Goal: Use online tool/utility: Utilize a website feature to perform a specific function

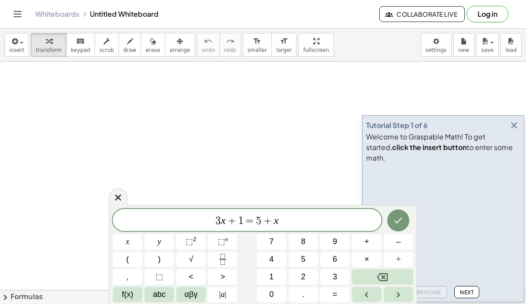
click at [515, 131] on icon "button" at bounding box center [514, 125] width 11 height 11
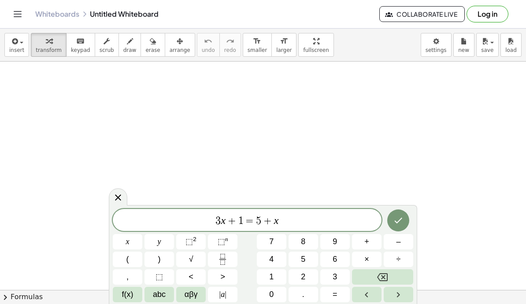
click at [309, 228] on div "3 x + 1 = 5 + x" at bounding box center [247, 220] width 269 height 22
click at [385, 279] on icon "Backspace" at bounding box center [382, 277] width 11 height 8
click at [399, 281] on button "Backspace" at bounding box center [382, 276] width 61 height 15
click at [398, 281] on button "Backspace" at bounding box center [382, 276] width 61 height 15
click at [404, 279] on button "Backspace" at bounding box center [382, 276] width 61 height 15
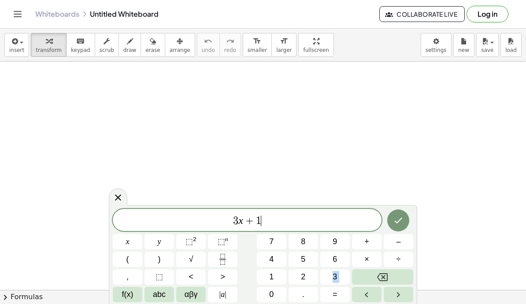
click at [404, 279] on button "Backspace" at bounding box center [382, 276] width 61 height 15
click at [403, 280] on button "Backspace" at bounding box center [382, 276] width 61 height 15
click at [400, 281] on button "Backspace" at bounding box center [382, 276] width 61 height 15
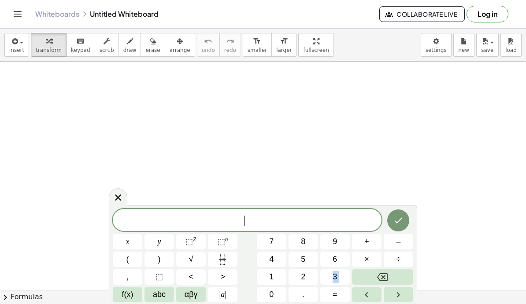
click at [273, 300] on span "0" at bounding box center [271, 295] width 4 height 12
click at [301, 298] on button "." at bounding box center [303, 294] width 30 height 15
click at [269, 277] on span "1" at bounding box center [271, 277] width 4 height 12
click at [124, 262] on button "(" at bounding box center [128, 259] width 30 height 15
click at [306, 266] on button "5" at bounding box center [303, 259] width 30 height 15
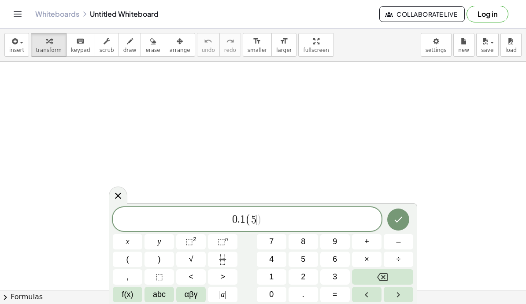
click at [128, 241] on span "x" at bounding box center [128, 242] width 4 height 12
click at [391, 277] on button "Backspace" at bounding box center [382, 276] width 61 height 15
click at [304, 277] on span "2" at bounding box center [303, 277] width 4 height 12
click at [123, 241] on button "x" at bounding box center [128, 241] width 30 height 15
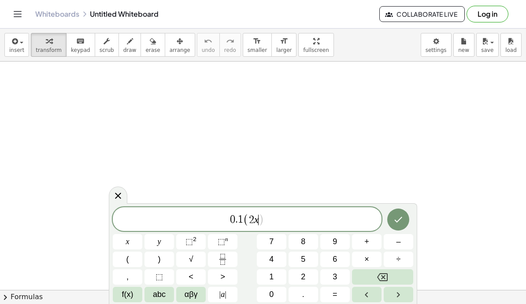
click at [403, 249] on button "–" at bounding box center [399, 241] width 30 height 15
click at [268, 299] on button "0" at bounding box center [272, 294] width 30 height 15
click at [296, 297] on button "." at bounding box center [303, 294] width 30 height 15
click at [269, 247] on span "7" at bounding box center [271, 242] width 4 height 12
click at [157, 259] on button ")" at bounding box center [159, 259] width 30 height 15
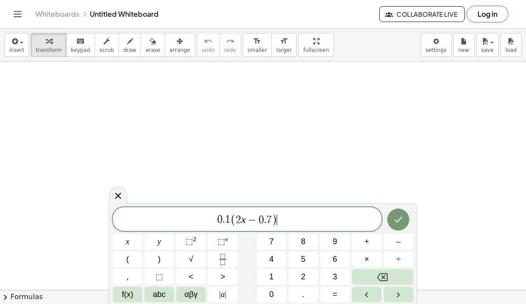
click at [347, 291] on button "=" at bounding box center [335, 294] width 30 height 15
click at [124, 239] on button "x" at bounding box center [128, 241] width 30 height 15
click at [187, 248] on button "⬚ 2" at bounding box center [191, 241] width 30 height 15
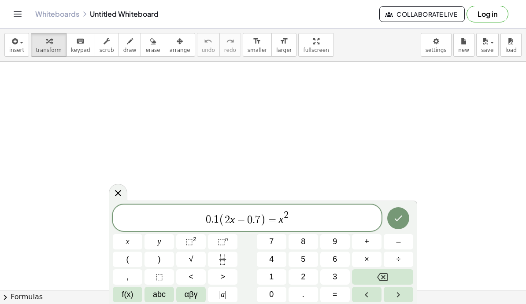
click at [367, 264] on span "×" at bounding box center [366, 260] width 5 height 12
click at [395, 277] on button "Backspace" at bounding box center [382, 276] width 61 height 15
click at [370, 242] on button "+" at bounding box center [367, 241] width 30 height 15
click at [270, 281] on span "1" at bounding box center [271, 277] width 4 height 12
click at [299, 300] on button "." at bounding box center [303, 294] width 30 height 15
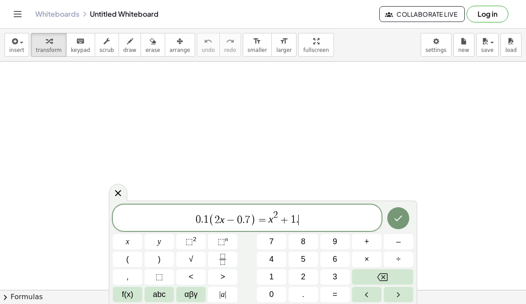
click at [325, 284] on button "3" at bounding box center [335, 276] width 30 height 15
click at [402, 216] on icon "Done" at bounding box center [399, 219] width 8 height 6
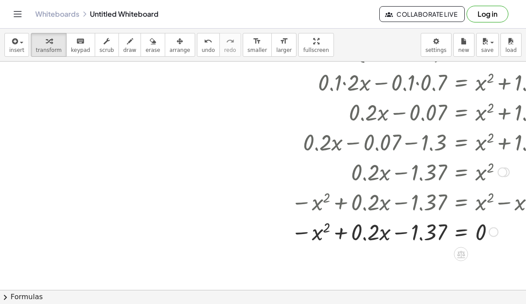
scroll to position [71, 170]
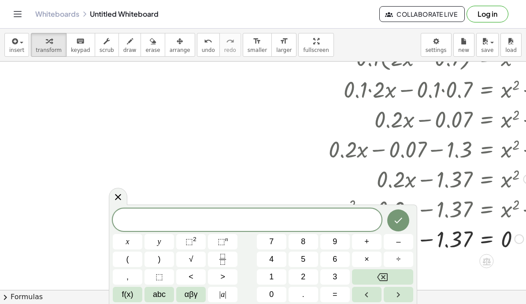
click at [231, 218] on span at bounding box center [247, 220] width 269 height 13
click at [131, 242] on button "x" at bounding box center [128, 241] width 30 height 15
click at [335, 293] on span "=" at bounding box center [334, 295] width 5 height 12
click at [195, 264] on button "√" at bounding box center [191, 259] width 30 height 15
click at [247, 220] on span "√" at bounding box center [251, 220] width 9 height 10
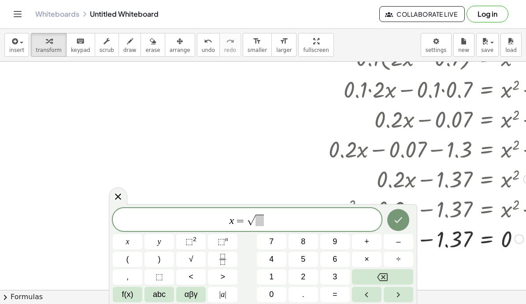
click at [313, 283] on button "2" at bounding box center [303, 276] width 30 height 15
click at [401, 281] on button "Backspace" at bounding box center [382, 276] width 61 height 15
click at [278, 295] on button "0" at bounding box center [272, 294] width 30 height 15
click at [304, 300] on button "." at bounding box center [303, 294] width 30 height 15
click at [310, 279] on button "2" at bounding box center [303, 276] width 30 height 15
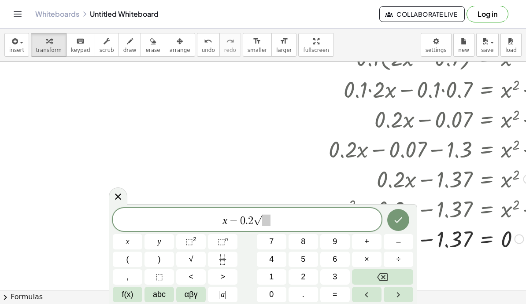
click at [238, 223] on span "=" at bounding box center [233, 221] width 13 height 11
click at [402, 245] on button "–" at bounding box center [399, 241] width 30 height 15
click at [259, 219] on span "√" at bounding box center [261, 220] width 9 height 10
click at [129, 295] on span "f(x)" at bounding box center [127, 295] width 11 height 12
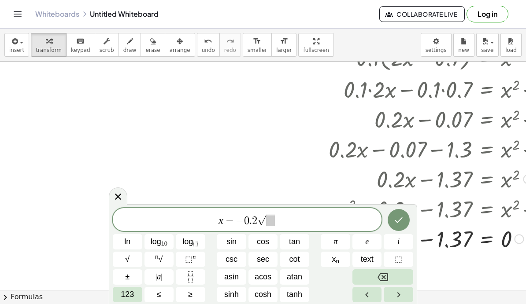
click at [129, 280] on span "±" at bounding box center [127, 277] width 4 height 12
click at [302, 217] on span "x = − 0 . 2 ± ​ √" at bounding box center [247, 221] width 269 height 14
click at [286, 226] on span "x = − 0 . 2 ± √ ​" at bounding box center [247, 221] width 269 height 14
click at [275, 225] on span at bounding box center [277, 220] width 8 height 11
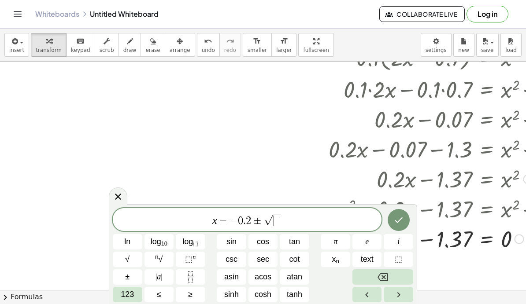
click at [129, 295] on span "123" at bounding box center [127, 295] width 13 height 12
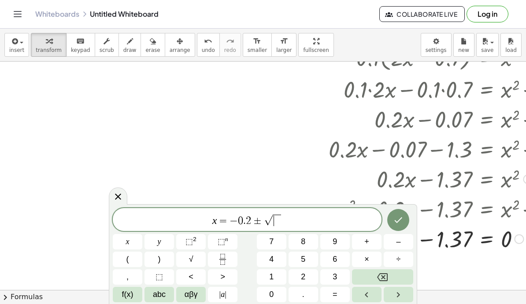
click at [277, 295] on button "0" at bounding box center [272, 294] width 30 height 15
click at [306, 296] on button "." at bounding box center [303, 294] width 30 height 15
click at [306, 281] on button "2" at bounding box center [303, 276] width 30 height 15
click at [196, 243] on sup "2" at bounding box center [195, 239] width 4 height 7
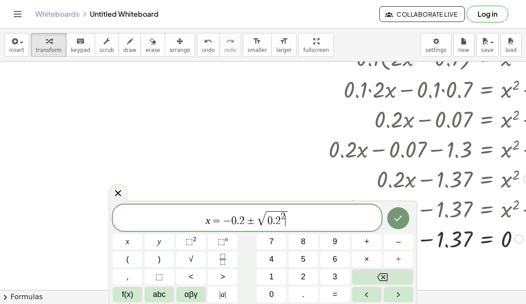
click at [402, 242] on button "–" at bounding box center [399, 241] width 30 height 15
click at [272, 262] on span "4" at bounding box center [271, 260] width 4 height 12
click at [123, 265] on button "(" at bounding box center [128, 259] width 30 height 15
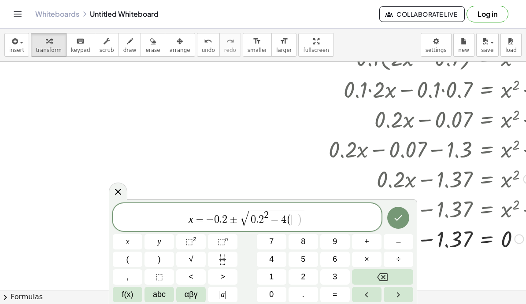
click at [268, 282] on button "1" at bounding box center [272, 276] width 30 height 15
click at [162, 259] on button ")" at bounding box center [159, 259] width 30 height 15
click at [122, 260] on button "(" at bounding box center [128, 259] width 30 height 15
click at [273, 282] on span "1" at bounding box center [271, 277] width 4 height 12
click at [304, 295] on button "." at bounding box center [303, 294] width 30 height 15
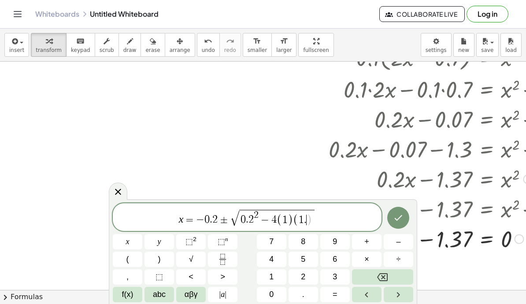
click at [338, 276] on button "3" at bounding box center [335, 276] width 30 height 15
click at [272, 243] on span "7" at bounding box center [271, 242] width 4 height 12
click at [161, 263] on button ")" at bounding box center [159, 259] width 30 height 15
click at [295, 223] on span "1" at bounding box center [295, 220] width 5 height 11
click at [349, 218] on span "x = − 0 . 2 ± √ 0 . 2 2 − 4 ( 1 ) ( ​ 1 . 3 7 )" at bounding box center [247, 218] width 269 height 18
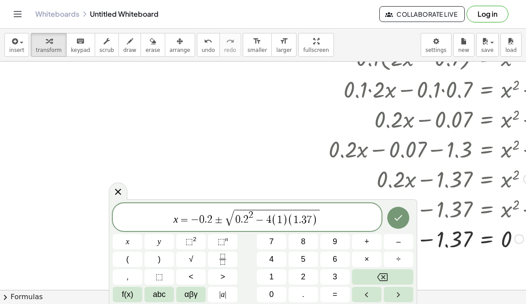
click at [299, 212] on span "0 . 2 2 − 4 ( 1 ) ( 1 . 3 7 )" at bounding box center [277, 218] width 86 height 16
click at [293, 222] on span "( 1 ​ . 3 7 )" at bounding box center [303, 220] width 30 height 13
click at [397, 244] on span "–" at bounding box center [398, 242] width 4 height 12
click at [341, 218] on span "x = − 0 . 2 ± √ 0 . 2 2 − 4 ( 1 ) ( − ​ 1 . 3 7 )" at bounding box center [247, 218] width 269 height 18
click at [270, 223] on span "(" at bounding box center [270, 220] width 6 height 13
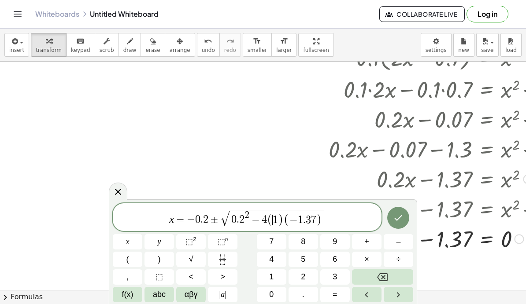
click at [221, 225] on span "√ 0 . 2 2 − 4 ( ​ 1 ) ( − 1 . 3 7 )" at bounding box center [273, 218] width 104 height 17
click at [222, 263] on icon "Fraction" at bounding box center [222, 259] width 11 height 11
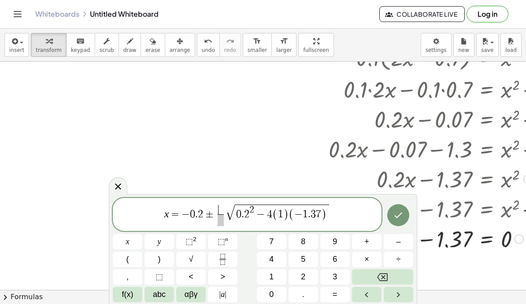
click at [222, 222] on span at bounding box center [221, 220] width 6 height 12
click at [393, 277] on button "Backspace" at bounding box center [382, 276] width 61 height 15
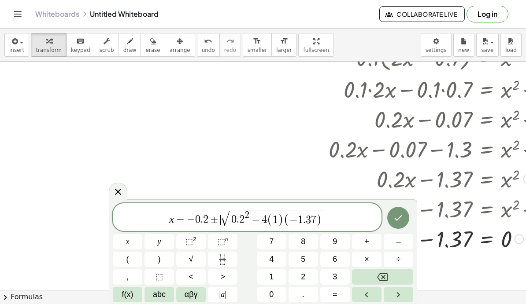
click at [335, 225] on span "x = − 0 . 2 ± ​ √ 0 . 2 2 − 4 ( 1 ) ( − 1 . 3 7 )" at bounding box center [247, 218] width 269 height 18
click at [282, 225] on span ")" at bounding box center [281, 220] width 6 height 13
click at [343, 218] on span "x = − 0 . 2 ± √ 0 . 2 2 − 4 ( 1 ) ​ ( − 1 . 3 7 )" at bounding box center [247, 218] width 269 height 18
click at [386, 266] on button "÷" at bounding box center [399, 259] width 30 height 15
click at [400, 273] on button "Backspace" at bounding box center [382, 276] width 61 height 15
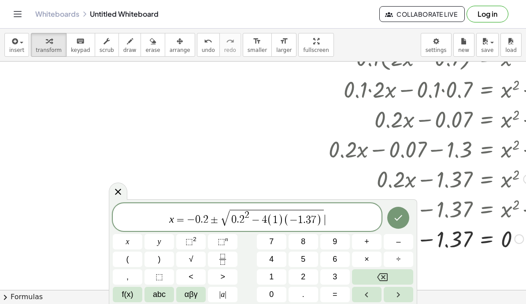
click at [393, 277] on button "Backspace" at bounding box center [382, 276] width 61 height 15
click at [395, 276] on button "Backspace" at bounding box center [382, 276] width 61 height 15
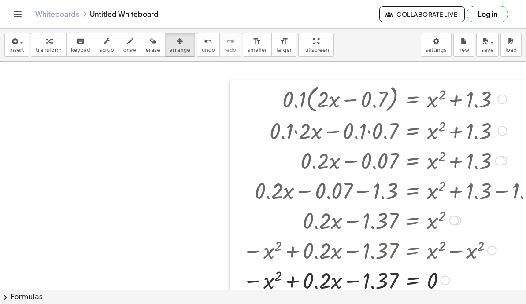
scroll to position [30, 239]
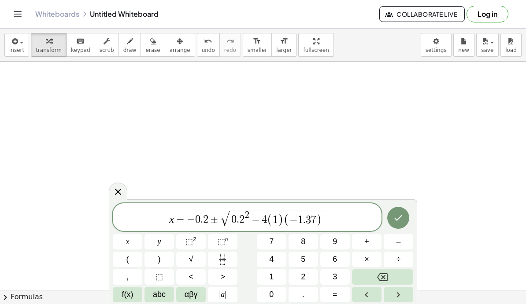
click at [347, 218] on span "x = − 0 . 2 ± √ 0 . 2 2 − 4 ( 1 ) ( − 1 . 3 7 )" at bounding box center [247, 218] width 269 height 18
click at [388, 274] on button "Backspace" at bounding box center [382, 276] width 61 height 15
click at [388, 274] on icon "Backspace" at bounding box center [382, 277] width 11 height 8
click at [387, 270] on button "Backspace" at bounding box center [382, 276] width 61 height 15
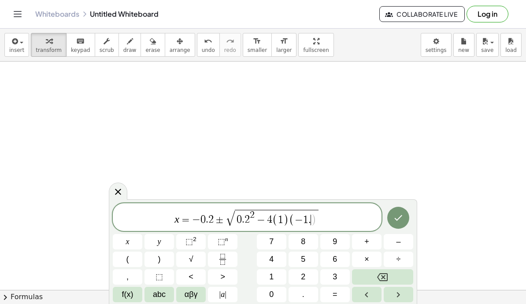
click at [384, 275] on icon "Backspace" at bounding box center [382, 277] width 11 height 11
click at [382, 277] on icon "Backspace" at bounding box center [382, 277] width 11 height 11
click at [380, 273] on icon "Backspace" at bounding box center [382, 277] width 11 height 11
click at [394, 275] on button "Backspace" at bounding box center [382, 276] width 61 height 15
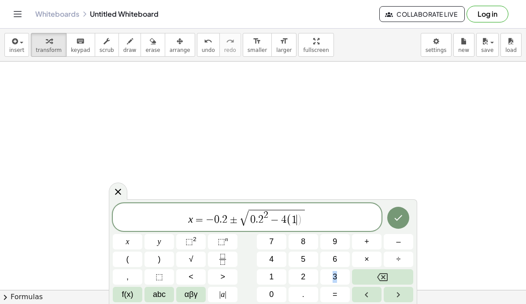
click at [394, 275] on button "Backspace" at bounding box center [382, 276] width 61 height 15
click at [395, 277] on button "Backspace" at bounding box center [382, 276] width 61 height 15
click at [394, 277] on button "Backspace" at bounding box center [382, 276] width 61 height 15
click at [394, 276] on button "Backspace" at bounding box center [382, 276] width 61 height 15
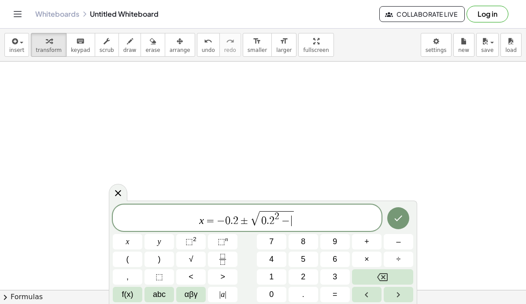
click at [394, 276] on button "Backspace" at bounding box center [382, 276] width 61 height 15
click at [392, 280] on button "Backspace" at bounding box center [382, 276] width 61 height 15
click at [392, 279] on button "Backspace" at bounding box center [382, 276] width 61 height 15
click at [391, 279] on button "Backspace" at bounding box center [382, 276] width 61 height 15
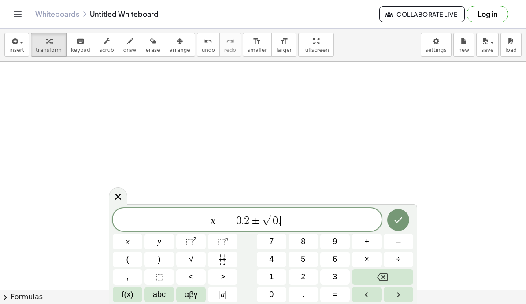
click at [391, 279] on button "Backspace" at bounding box center [382, 276] width 61 height 15
click at [389, 280] on button "Backspace" at bounding box center [382, 276] width 61 height 15
click at [388, 280] on button "Backspace" at bounding box center [382, 276] width 61 height 15
click at [390, 275] on button "Backspace" at bounding box center [382, 276] width 61 height 15
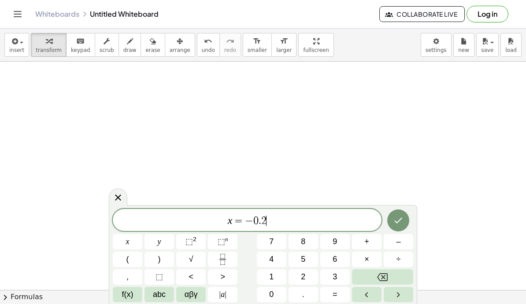
click at [391, 277] on button "Backspace" at bounding box center [382, 276] width 61 height 15
click at [391, 276] on button "Backspace" at bounding box center [382, 276] width 61 height 15
click at [394, 277] on button "Backspace" at bounding box center [382, 276] width 61 height 15
click at [394, 276] on button "Backspace" at bounding box center [382, 276] width 61 height 15
click at [338, 293] on button "=" at bounding box center [335, 294] width 30 height 15
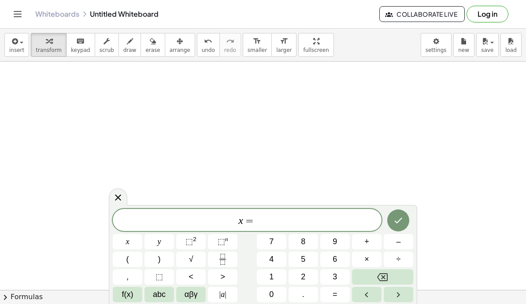
click at [222, 265] on icon "Fraction" at bounding box center [222, 262] width 4 height 4
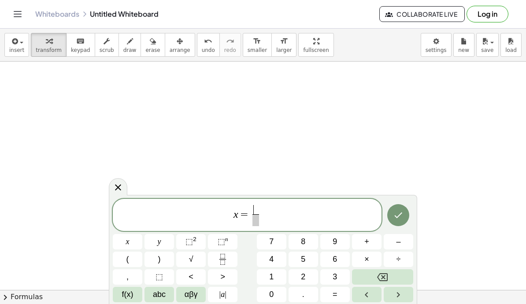
click at [403, 245] on button "–" at bounding box center [399, 241] width 30 height 15
click at [277, 292] on button "0" at bounding box center [272, 294] width 30 height 15
click at [305, 295] on button "." at bounding box center [303, 294] width 30 height 15
click at [306, 281] on button "2" at bounding box center [303, 276] width 30 height 15
click at [125, 298] on span "f(x)" at bounding box center [127, 295] width 11 height 12
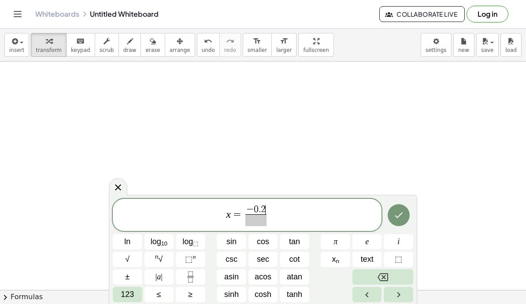
click at [127, 281] on span "±" at bounding box center [127, 277] width 4 height 12
click at [126, 281] on span "±" at bounding box center [127, 277] width 4 height 12
click at [371, 278] on button "Backspace" at bounding box center [382, 276] width 61 height 15
click at [133, 299] on span "123" at bounding box center [127, 295] width 13 height 12
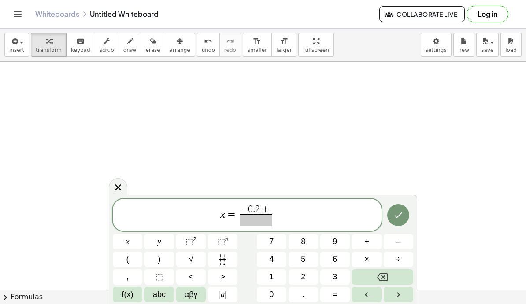
click at [191, 265] on span "√" at bounding box center [191, 260] width 4 height 12
click at [271, 294] on span "0" at bounding box center [271, 295] width 4 height 12
click at [308, 297] on button "." at bounding box center [303, 294] width 30 height 15
click at [307, 275] on button "2" at bounding box center [303, 276] width 30 height 15
click at [194, 243] on sup "2" at bounding box center [195, 239] width 4 height 7
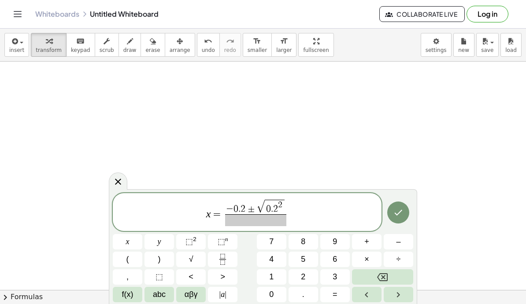
click at [402, 246] on button "–" at bounding box center [399, 241] width 30 height 15
click at [278, 264] on button "4" at bounding box center [272, 259] width 30 height 15
click at [126, 260] on span "(" at bounding box center [127, 260] width 3 height 12
click at [264, 282] on button "1" at bounding box center [272, 276] width 30 height 15
click at [152, 262] on button ")" at bounding box center [159, 259] width 30 height 15
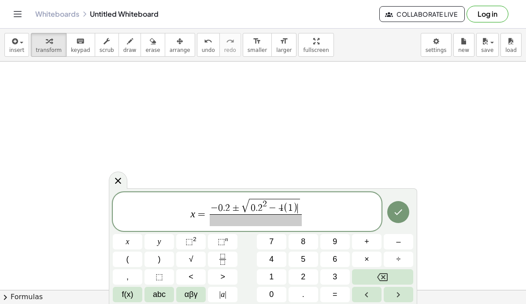
click at [124, 259] on button "(" at bounding box center [128, 259] width 30 height 15
click at [271, 283] on span "1" at bounding box center [271, 277] width 4 height 12
click at [394, 279] on button "Backspace" at bounding box center [382, 276] width 61 height 15
click at [266, 278] on button "1" at bounding box center [272, 276] width 30 height 15
click at [310, 295] on button "." at bounding box center [303, 294] width 30 height 15
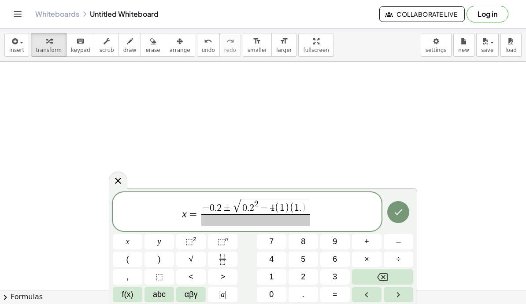
click at [336, 279] on span "3" at bounding box center [334, 277] width 4 height 12
click at [267, 242] on button "7" at bounding box center [272, 241] width 30 height 15
click at [384, 278] on icon "Backspace" at bounding box center [382, 277] width 11 height 11
click at [383, 277] on icon "Backspace" at bounding box center [382, 277] width 11 height 8
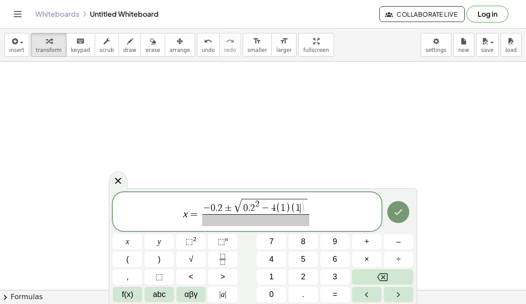
click at [383, 277] on icon "Backspace" at bounding box center [382, 277] width 11 height 8
click at [405, 238] on button "–" at bounding box center [399, 241] width 30 height 15
click at [277, 279] on button "1" at bounding box center [272, 276] width 30 height 15
click at [302, 284] on button "2" at bounding box center [303, 276] width 30 height 15
click at [338, 281] on button "3" at bounding box center [335, 276] width 30 height 15
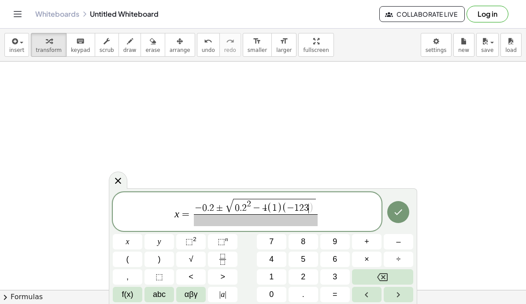
click at [385, 275] on icon "Backspace" at bounding box center [382, 277] width 11 height 8
click at [306, 298] on button "." at bounding box center [303, 294] width 30 height 15
click at [333, 279] on span "3" at bounding box center [334, 277] width 4 height 12
click at [271, 245] on span "7" at bounding box center [271, 242] width 4 height 12
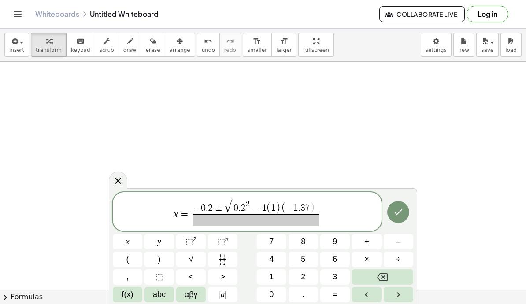
click at [155, 265] on button ")" at bounding box center [159, 259] width 30 height 15
click at [273, 216] on span at bounding box center [255, 220] width 126 height 12
click at [299, 285] on button "2" at bounding box center [303, 276] width 30 height 15
click at [405, 211] on button "Done" at bounding box center [398, 212] width 22 height 22
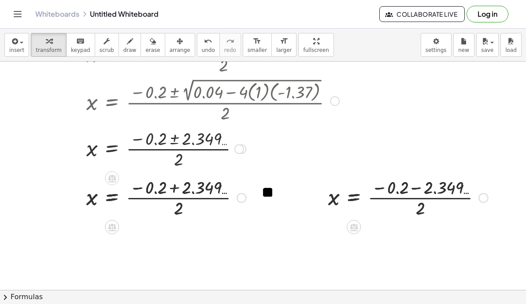
scroll to position [245, 389]
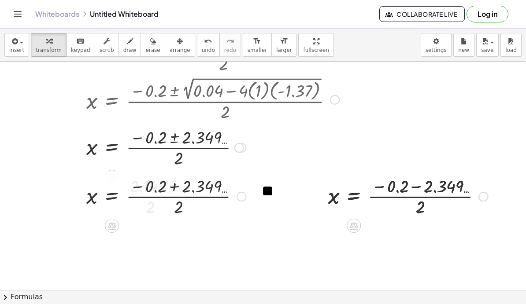
click at [197, 56] on button "undo undo" at bounding box center [208, 45] width 23 height 24
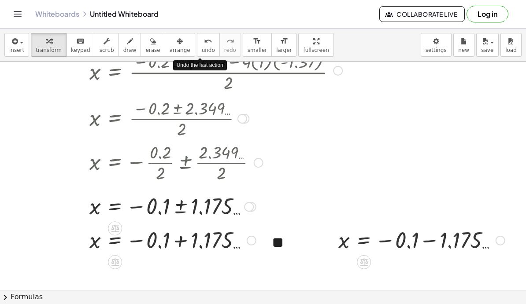
scroll to position [272, 389]
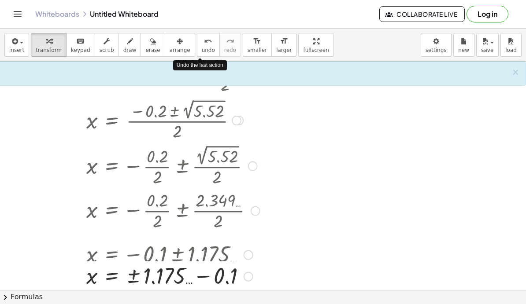
click at [185, 255] on div at bounding box center [213, 254] width 262 height 29
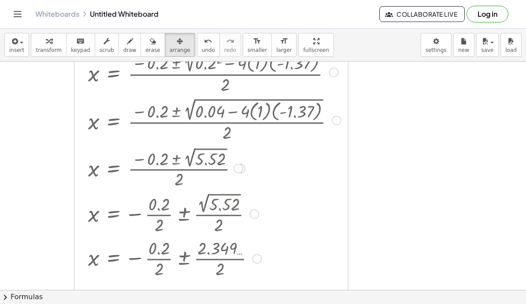
scroll to position [158, 389]
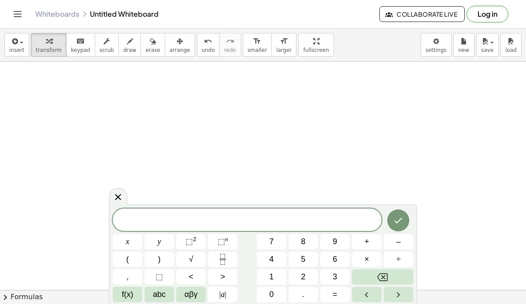
click at [269, 224] on span at bounding box center [247, 220] width 269 height 13
click at [229, 263] on button "Fraction" at bounding box center [223, 259] width 30 height 15
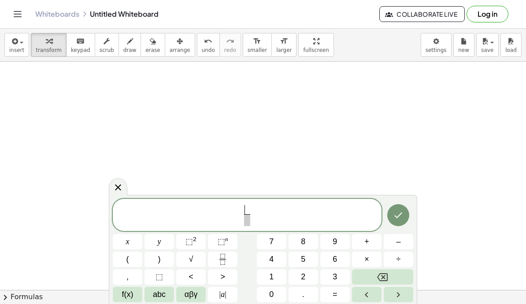
click at [274, 276] on button "1" at bounding box center [272, 276] width 30 height 15
click at [245, 221] on span at bounding box center [247, 220] width 7 height 12
click at [249, 217] on span "​" at bounding box center [247, 220] width 7 height 12
click at [310, 276] on button "2" at bounding box center [303, 276] width 30 height 15
click at [303, 210] on span "1 2 ​ ​" at bounding box center [247, 215] width 269 height 23
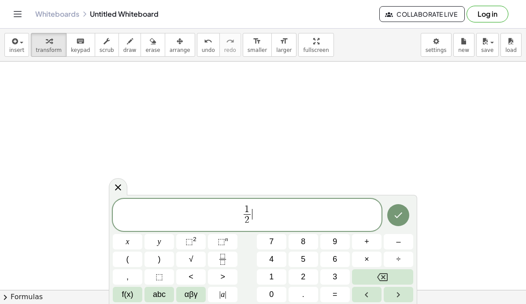
click at [299, 206] on span "1 2 ​ ​" at bounding box center [247, 215] width 269 height 23
click at [402, 245] on button "–" at bounding box center [399, 241] width 30 height 15
click at [127, 243] on span "x" at bounding box center [128, 242] width 4 height 12
click at [394, 274] on button "Backspace" at bounding box center [382, 276] width 61 height 15
click at [129, 263] on button "(" at bounding box center [128, 259] width 30 height 15
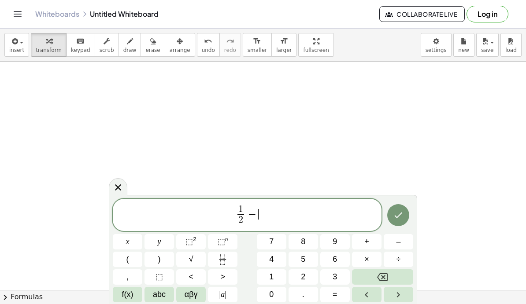
click at [127, 243] on span "x" at bounding box center [128, 242] width 4 height 12
click at [399, 242] on span "–" at bounding box center [398, 242] width 4 height 12
click at [273, 280] on span "1" at bounding box center [271, 277] width 4 height 12
click at [159, 258] on span ")" at bounding box center [159, 260] width 3 height 12
click at [187, 239] on span "⬚" at bounding box center [188, 241] width 7 height 9
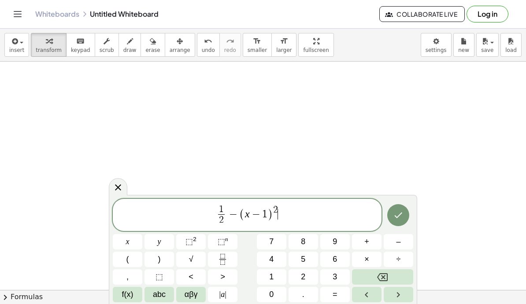
click at [332, 296] on button "=" at bounding box center [335, 294] width 30 height 15
click at [304, 262] on span "5" at bounding box center [303, 260] width 4 height 12
click at [124, 247] on button "x" at bounding box center [128, 241] width 30 height 15
click at [407, 222] on button "Done" at bounding box center [398, 215] width 22 height 22
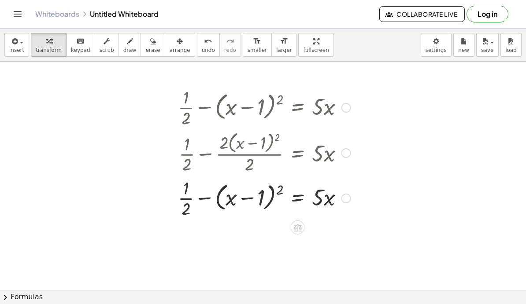
scroll to position [201, 386]
